Goal: Navigation & Orientation: Find specific page/section

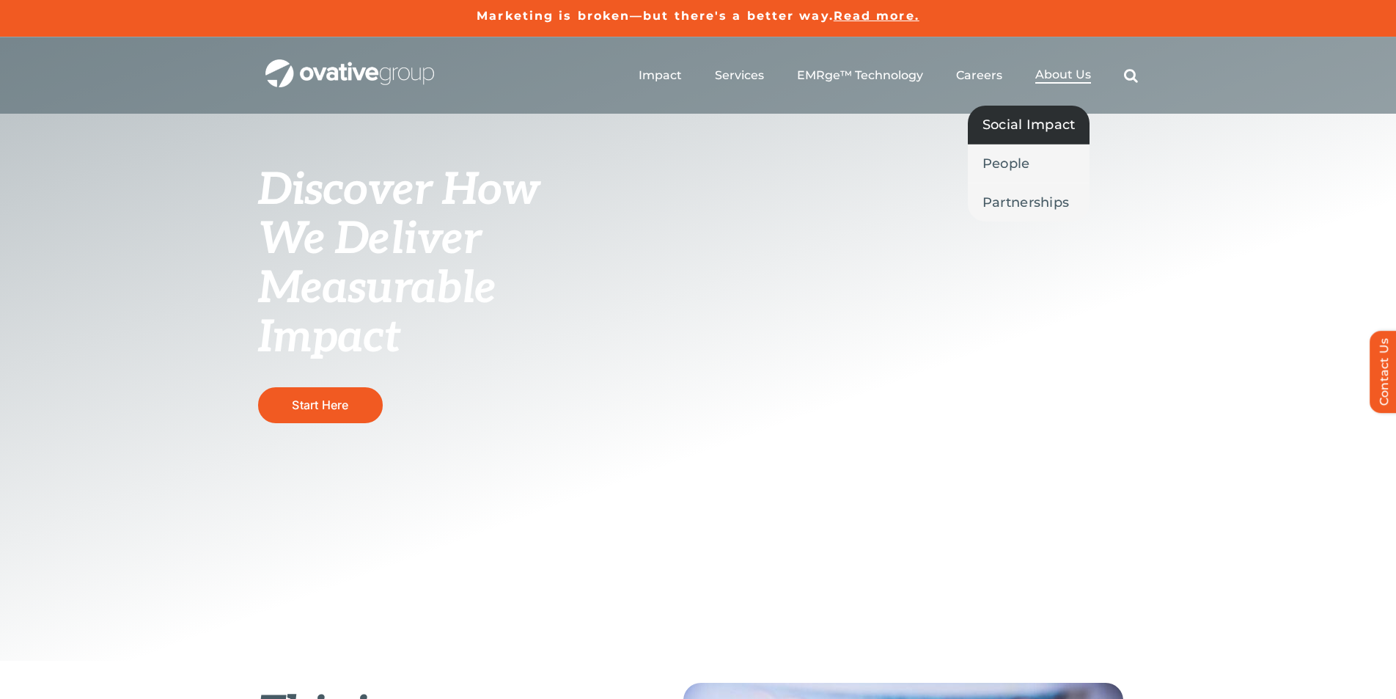
click at [1034, 129] on span "Social Impact" at bounding box center [1029, 124] width 93 height 21
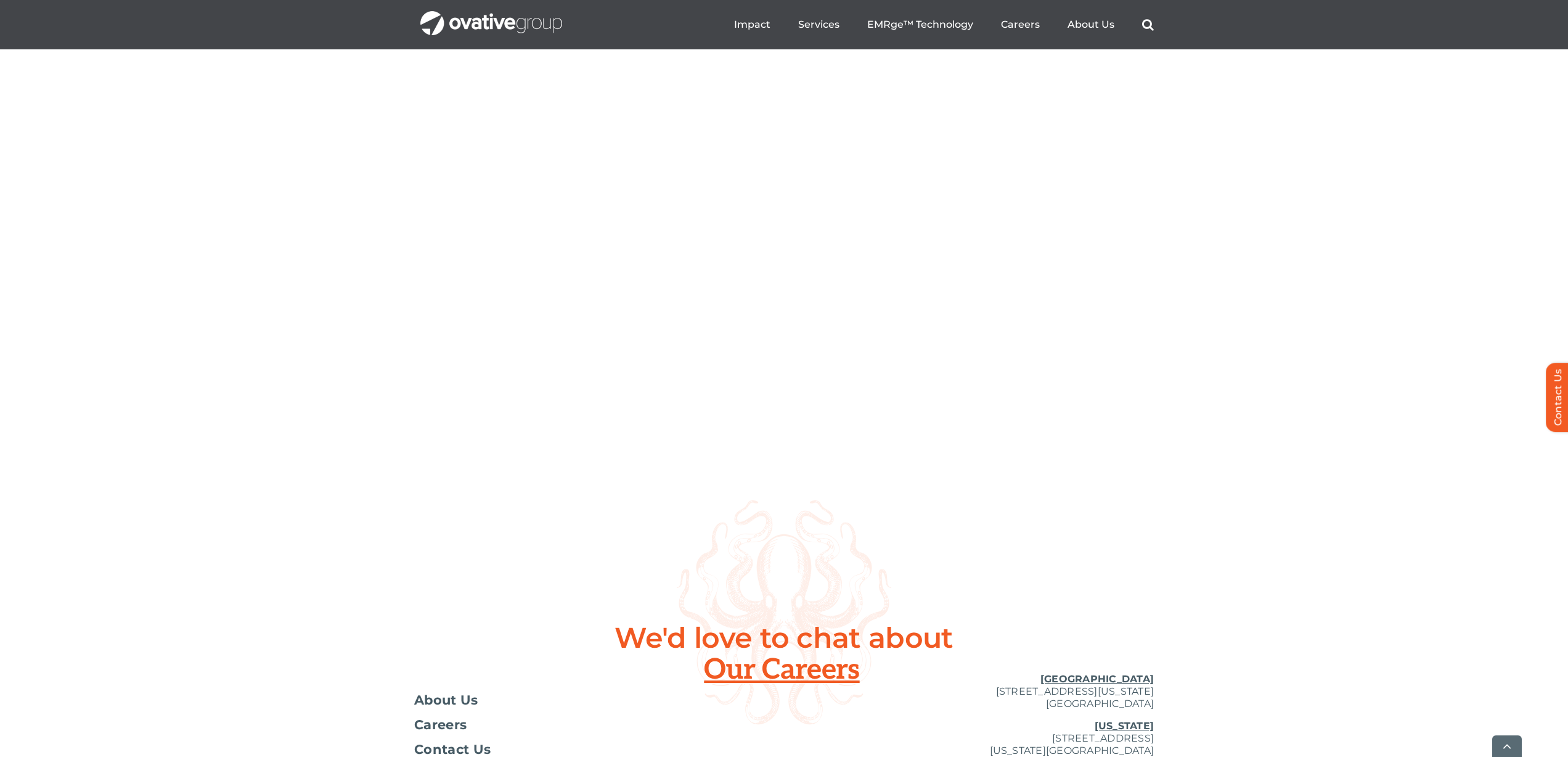
scroll to position [4437, 0]
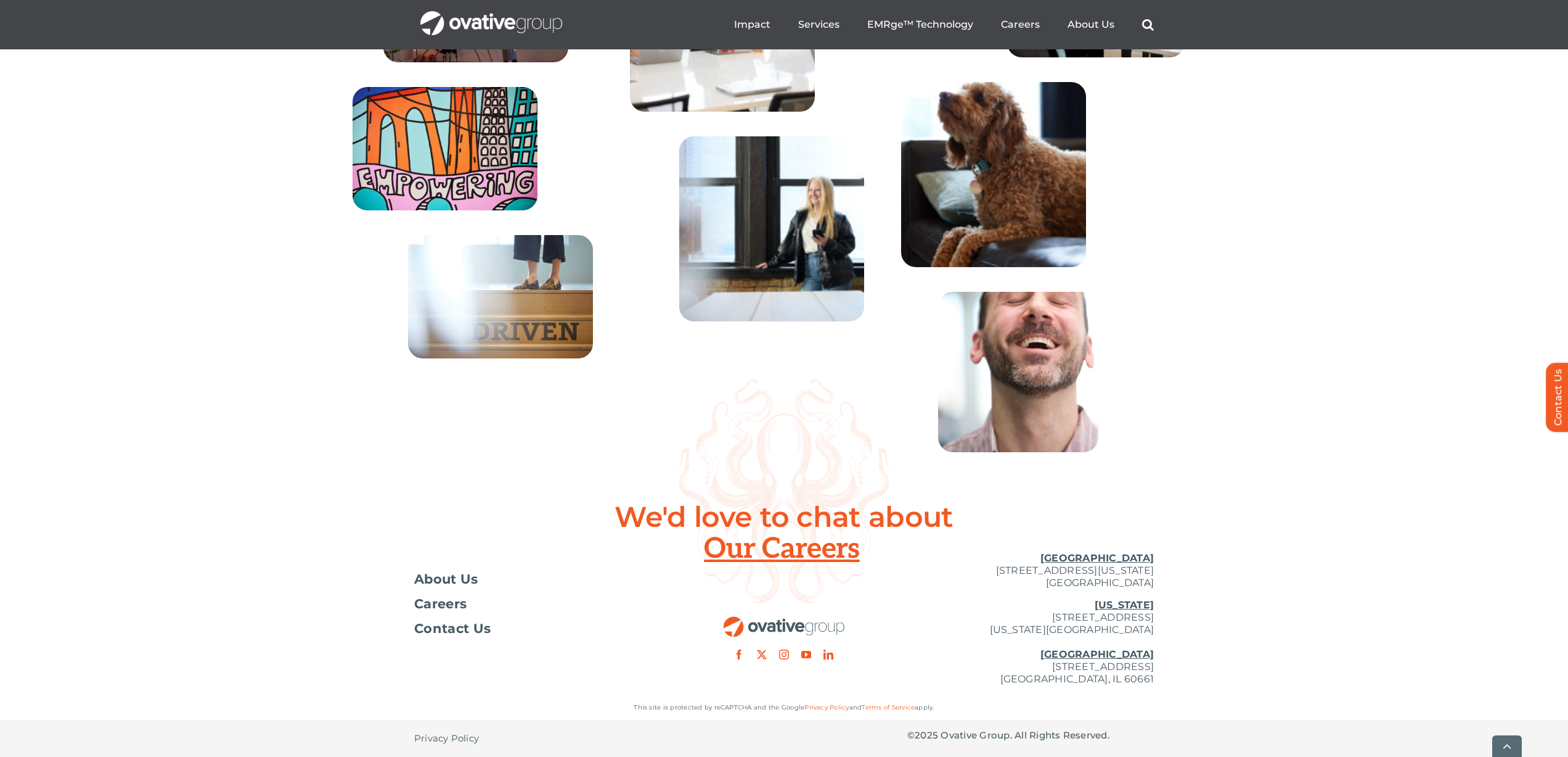
click at [820, 552] on div at bounding box center [784, 601] width 246 height 117
click at [789, 546] on div at bounding box center [784, 601] width 246 height 117
click at [431, 606] on span "Careers" at bounding box center [441, 604] width 52 height 13
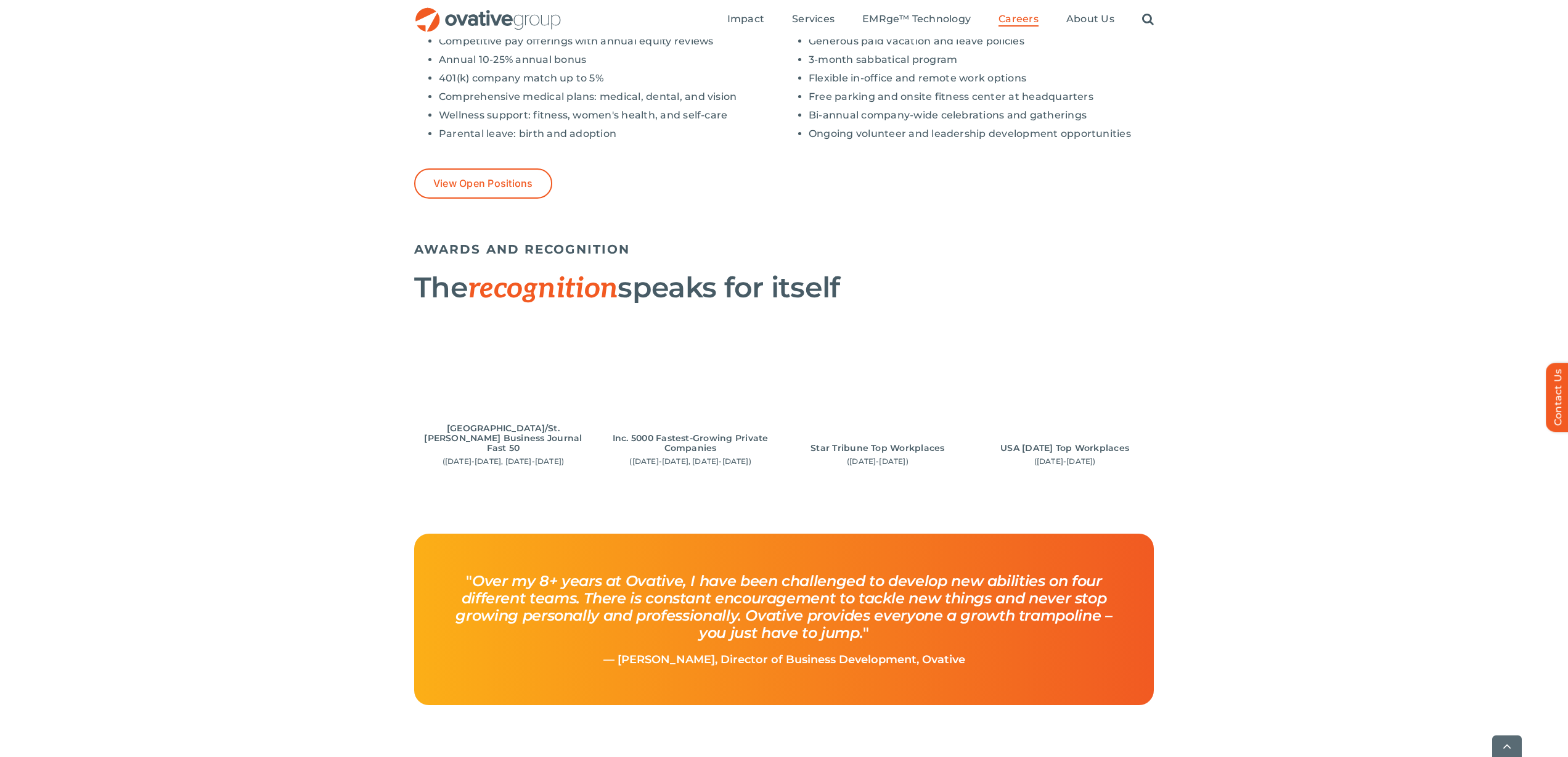
scroll to position [1063, 0]
